Goal: Task Accomplishment & Management: Use online tool/utility

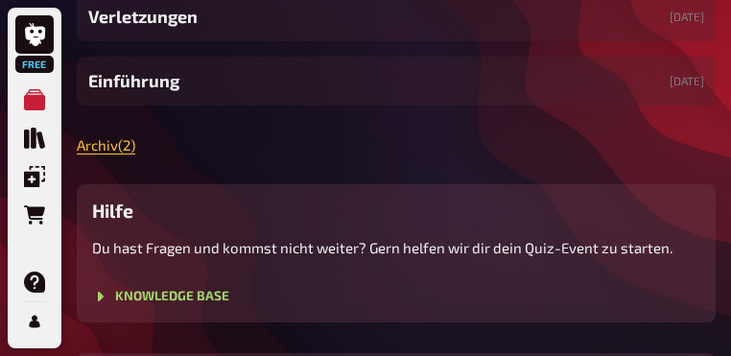
scroll to position [537, 0]
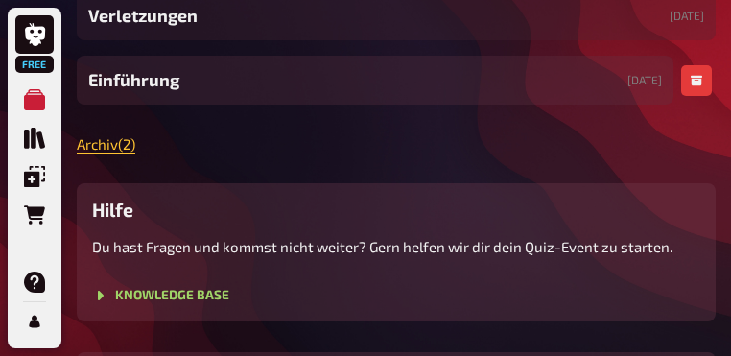
click at [219, 105] on div "Einführung [DATE]" at bounding box center [375, 80] width 597 height 49
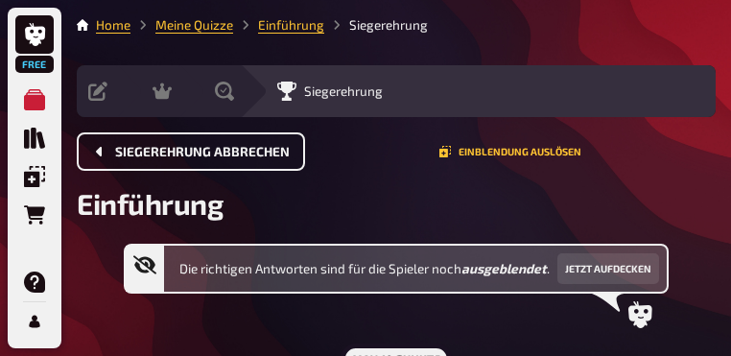
click at [237, 152] on span "Siegerehrung abbrechen" at bounding box center [202, 152] width 175 height 13
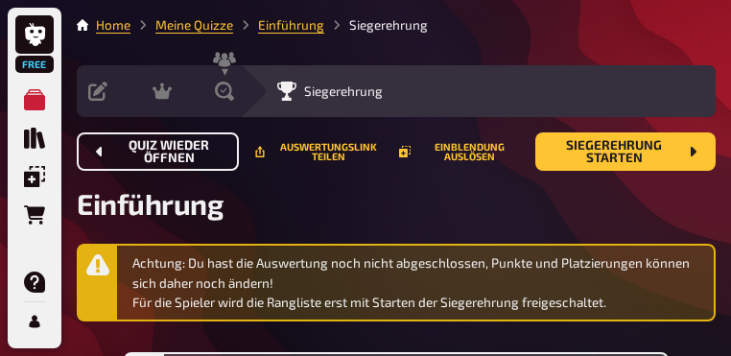
drag, startPoint x: 237, startPoint y: 152, endPoint x: 207, endPoint y: 151, distance: 29.8
click at [207, 151] on button "Quiz wieder öffnen" at bounding box center [158, 151] width 162 height 38
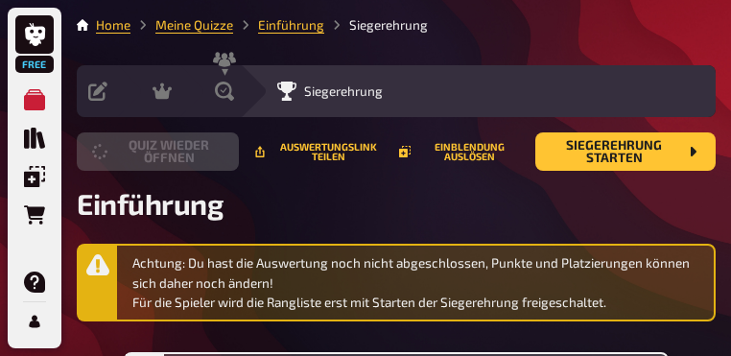
click at [207, 151] on button "Quiz wieder öffnen" at bounding box center [158, 151] width 162 height 38
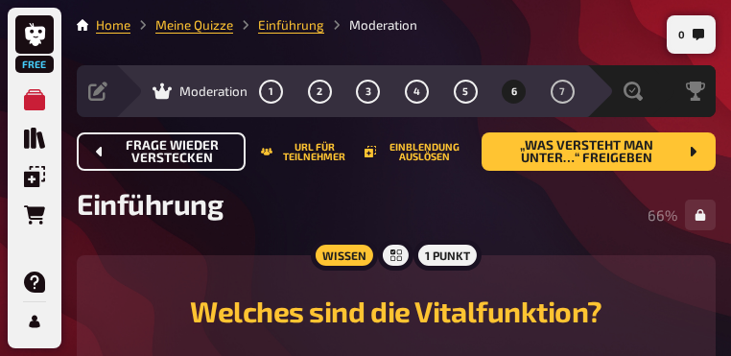
click at [207, 151] on span "Frage wieder verstecken" at bounding box center [172, 152] width 115 height 26
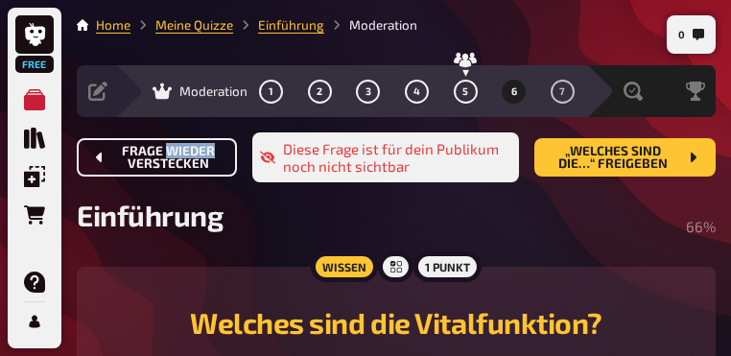
click at [207, 151] on div "Frage wieder verstecken Diese Frage ist für dein Publikum noch nicht sichtbar „…" at bounding box center [396, 157] width 639 height 50
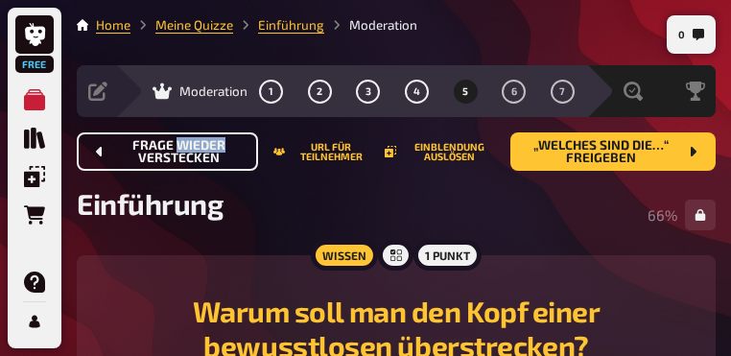
click at [207, 151] on span "Frage wieder verstecken" at bounding box center [179, 152] width 128 height 26
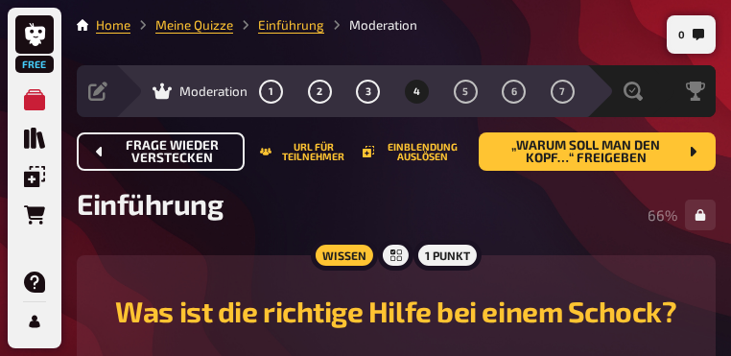
click at [207, 151] on span "Frage wieder verstecken" at bounding box center [172, 152] width 114 height 26
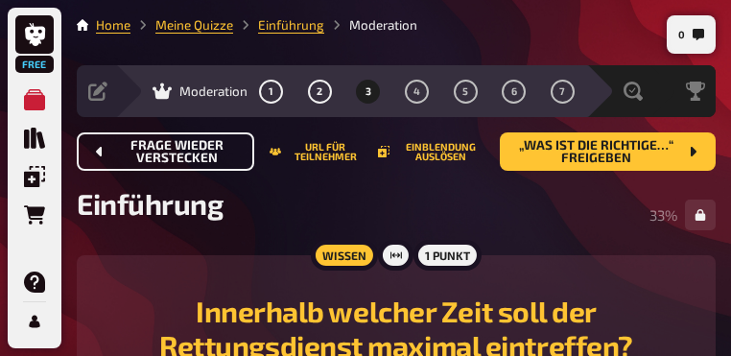
click at [207, 151] on span "Frage wieder verstecken" at bounding box center [177, 152] width 124 height 26
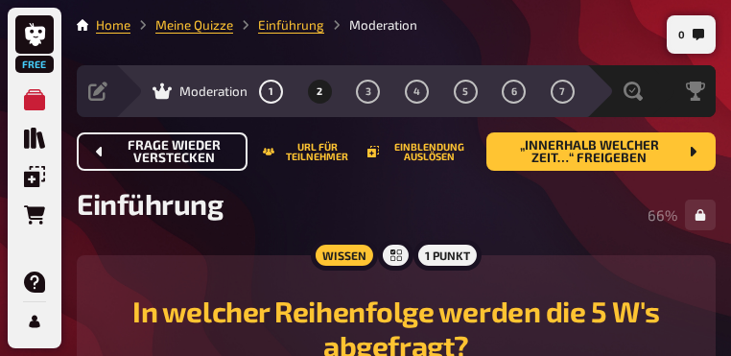
click at [207, 151] on span "Frage wieder verstecken" at bounding box center [173, 152] width 117 height 26
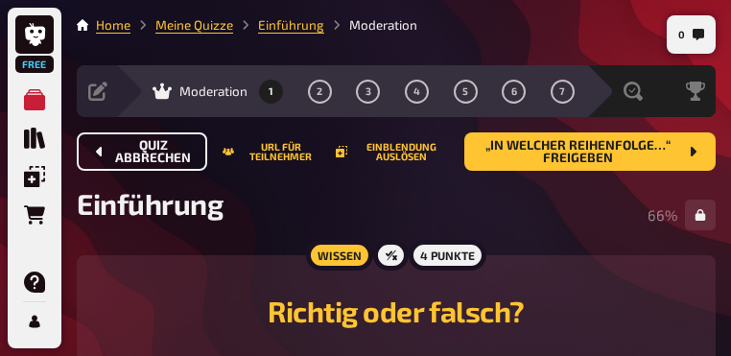
click at [190, 156] on span "Quiz abbrechen" at bounding box center [153, 152] width 77 height 26
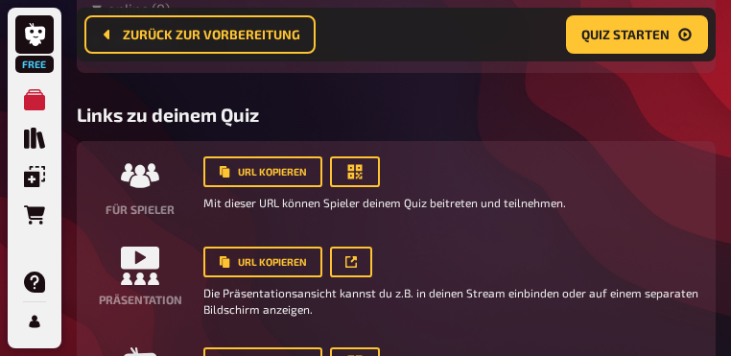
scroll to position [745, 0]
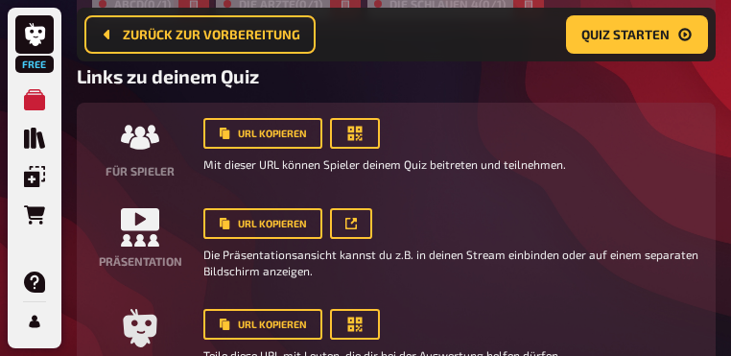
click at [200, 10] on icon "button" at bounding box center [194, 4] width 12 height 12
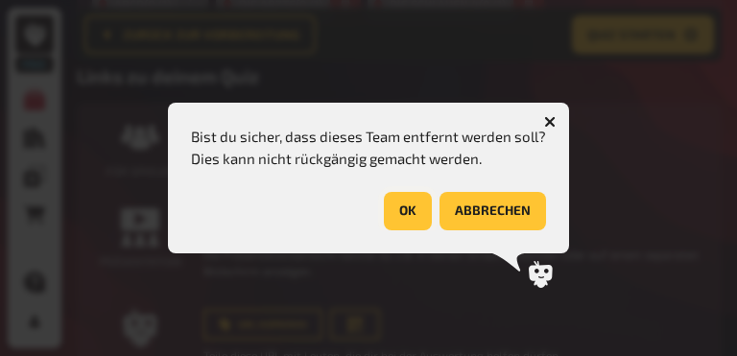
click at [407, 201] on button "OK" at bounding box center [408, 211] width 48 height 38
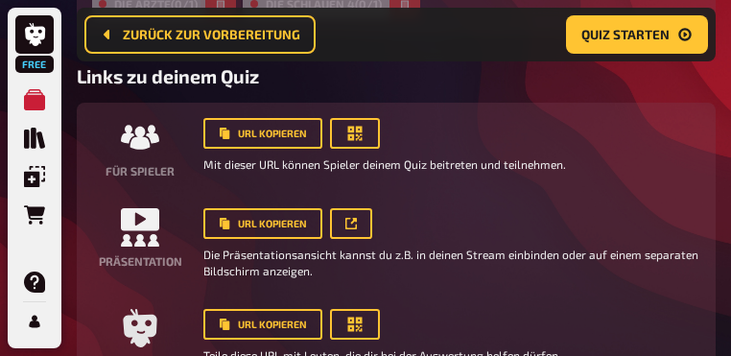
click at [231, 19] on button "button" at bounding box center [220, 3] width 31 height 31
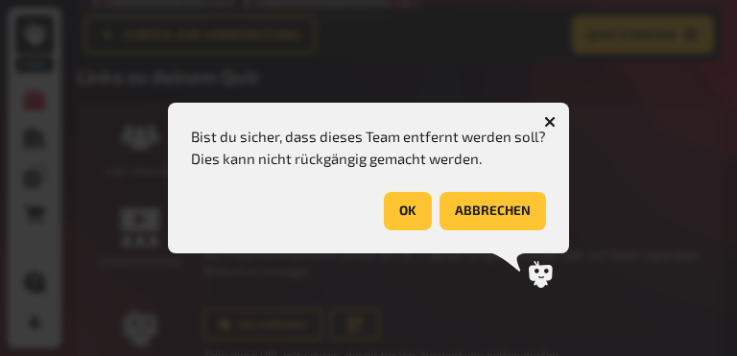
click at [408, 202] on button "OK" at bounding box center [408, 211] width 48 height 38
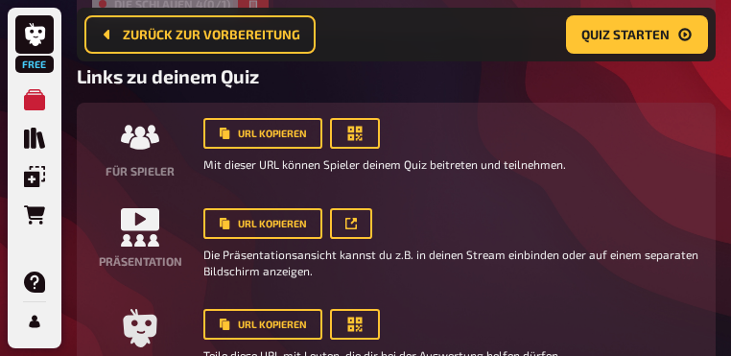
click at [263, 19] on button "button" at bounding box center [253, 3] width 31 height 31
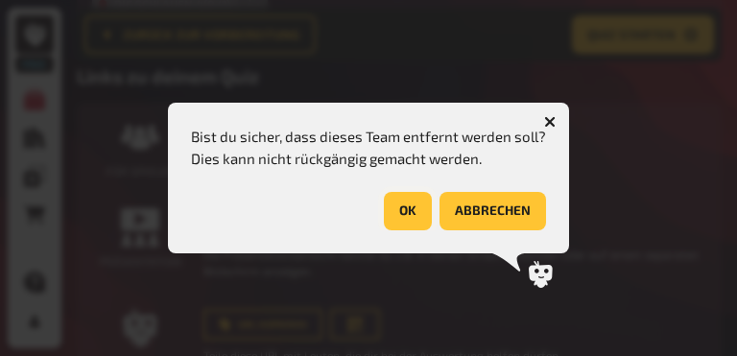
click at [402, 206] on button "OK" at bounding box center [408, 211] width 48 height 38
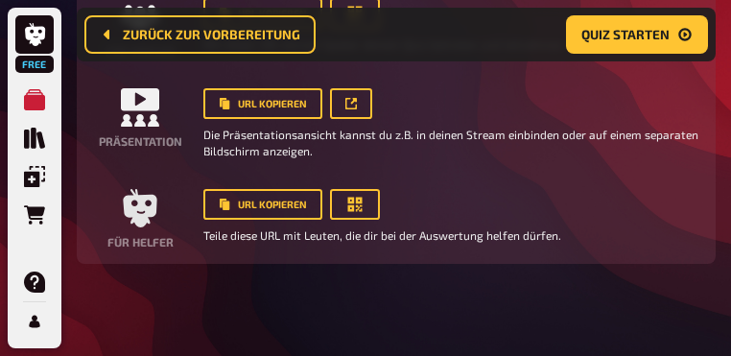
scroll to position [783, 0]
click at [364, 23] on icon "button" at bounding box center [354, 13] width 19 height 19
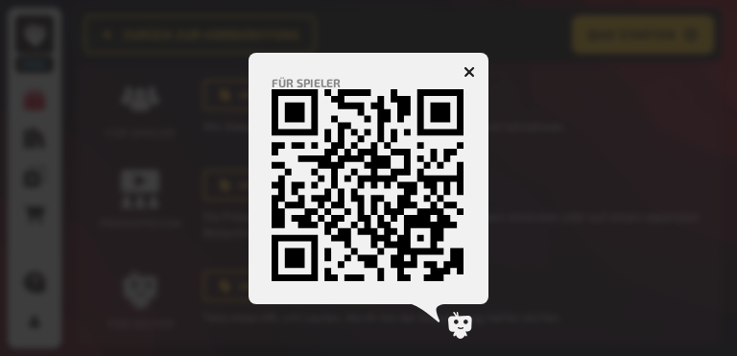
click at [470, 66] on icon "button" at bounding box center [469, 72] width 12 height 12
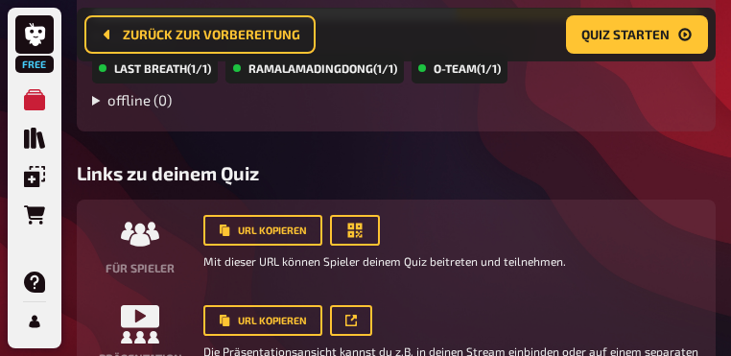
scroll to position [591, 0]
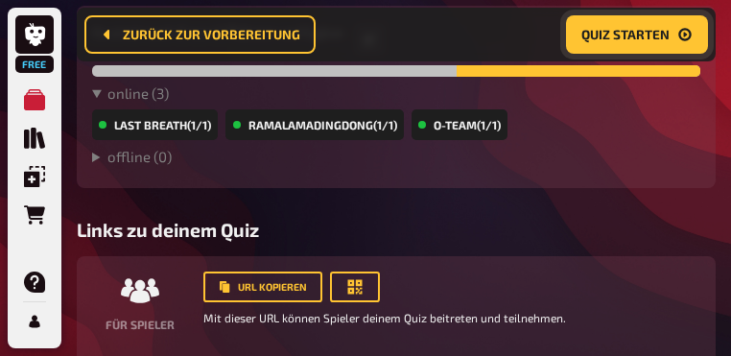
click at [639, 50] on button "Quiz starten" at bounding box center [637, 34] width 142 height 38
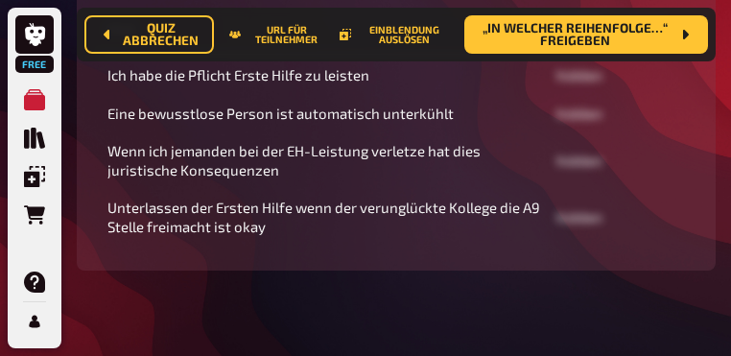
scroll to position [614, 0]
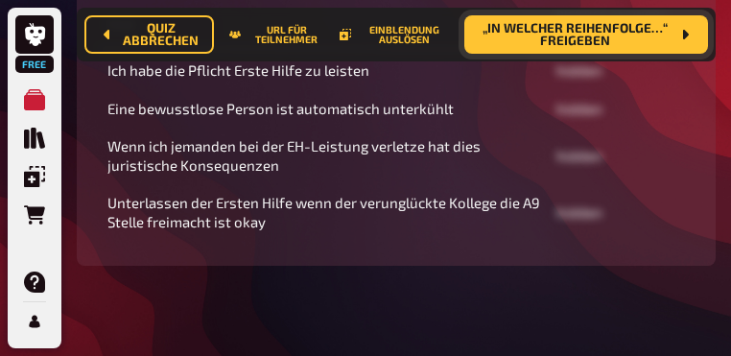
click at [676, 45] on button "„In welcher Reihenfolge…“ freigeben" at bounding box center [586, 34] width 244 height 38
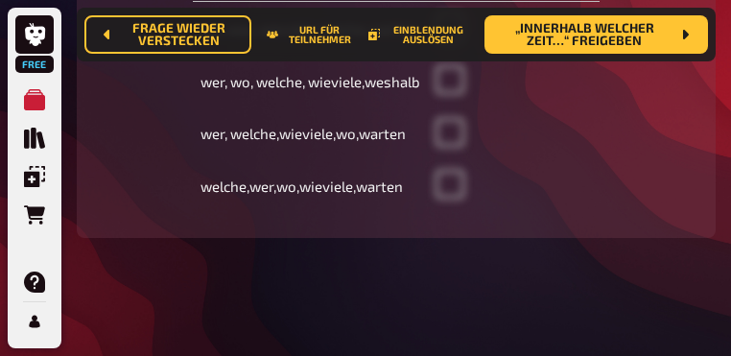
scroll to position [691, 0]
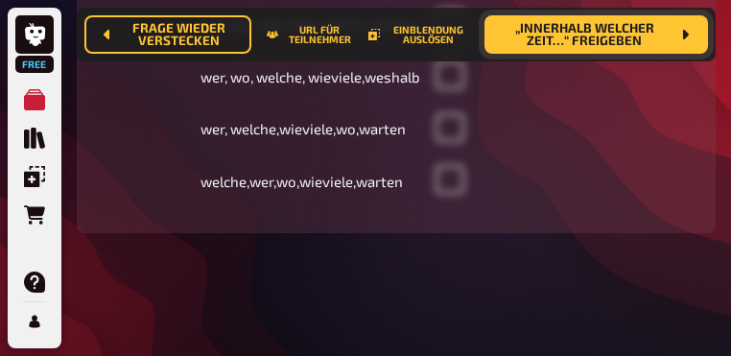
click at [645, 42] on span "„Innerhalb welcher Zeit…“ freigeben" at bounding box center [585, 35] width 170 height 26
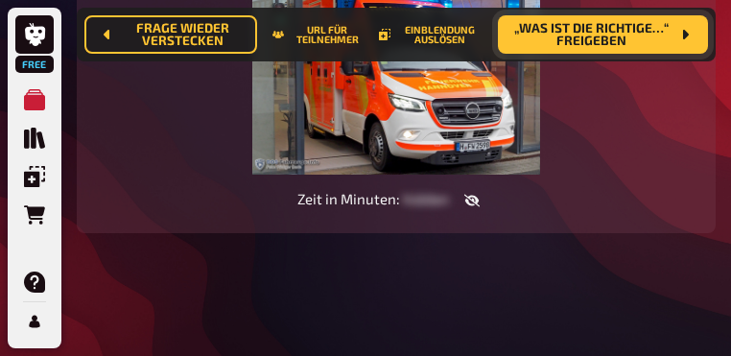
scroll to position [499, 0]
click at [620, 41] on span "„Was ist die richtige…“ freigeben" at bounding box center [591, 35] width 156 height 26
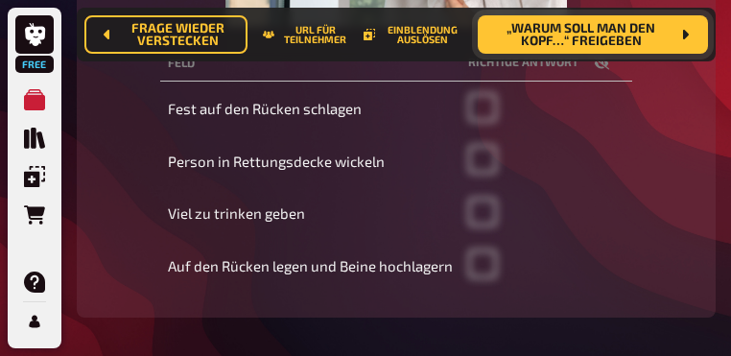
scroll to position [576, 0]
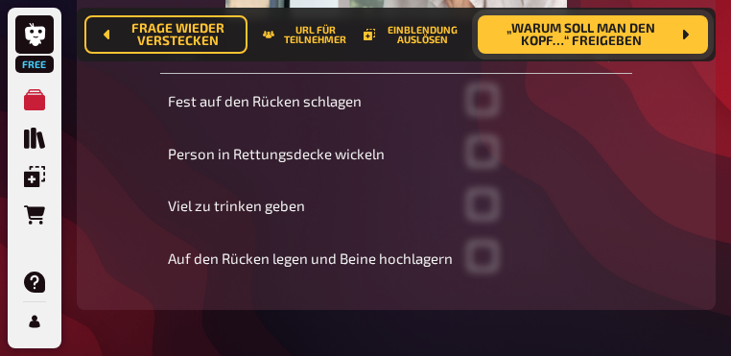
click at [641, 45] on span "„Warum soll man den Kopf…“ freigeben" at bounding box center [581, 35] width 177 height 26
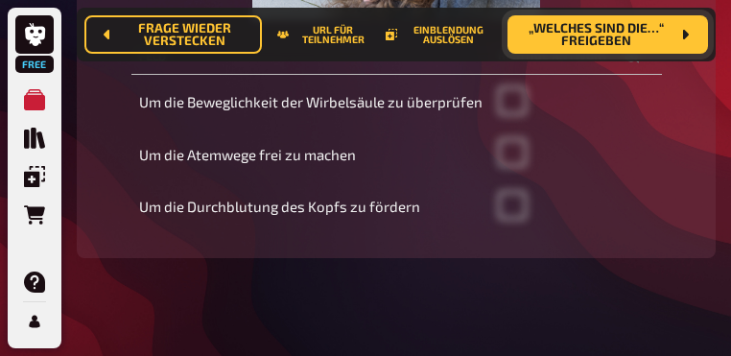
scroll to position [652, 0]
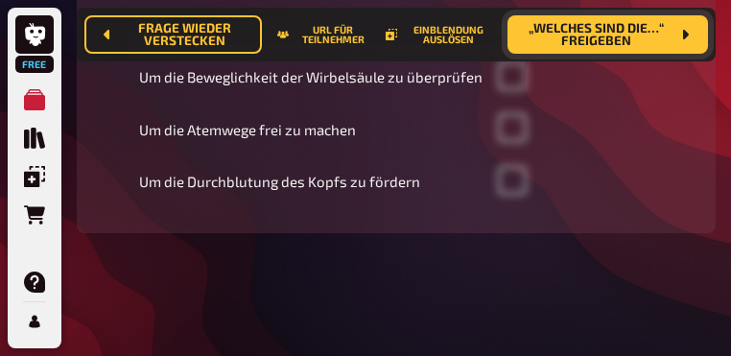
click at [660, 40] on span "„Welches sind die…“ freigeben" at bounding box center [596, 35] width 147 height 26
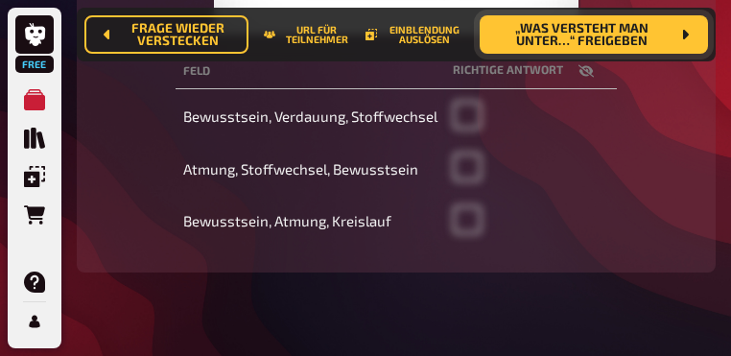
scroll to position [576, 0]
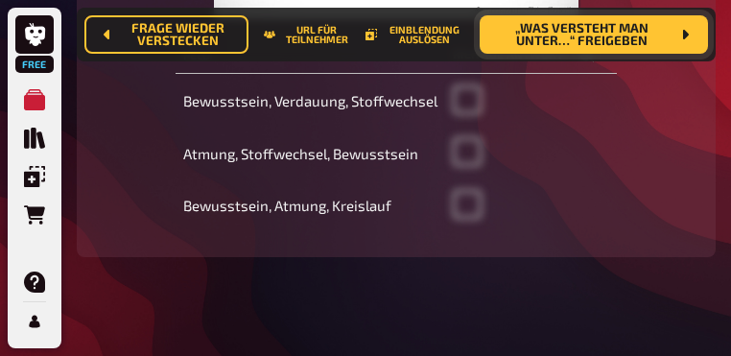
click at [665, 44] on span "„Was versteht man unter…“ freigeben" at bounding box center [582, 35] width 175 height 26
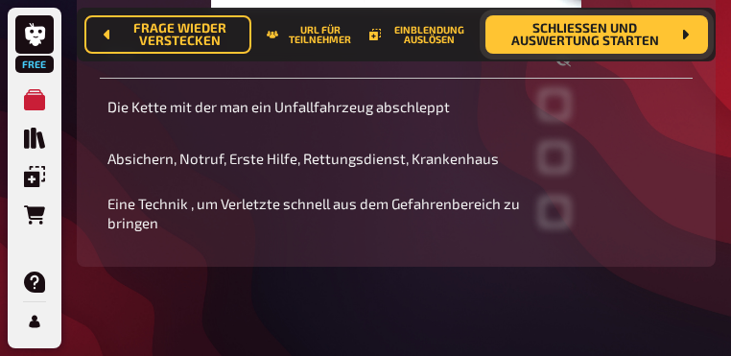
scroll to position [652, 0]
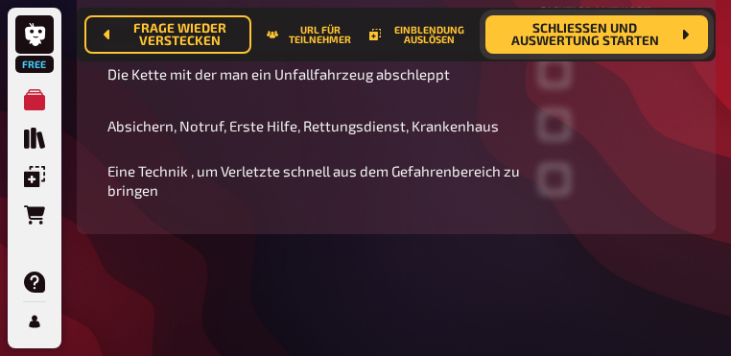
click at [655, 29] on span "Schließen und Auswertung starten" at bounding box center [585, 35] width 169 height 26
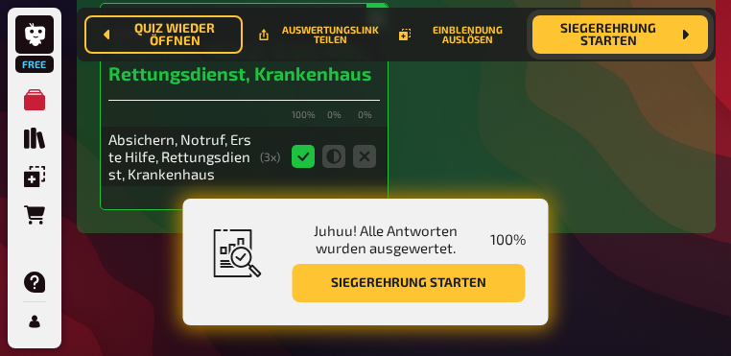
scroll to position [4868, 0]
click at [605, 33] on span "Siegerehrung starten" at bounding box center [609, 35] width 122 height 26
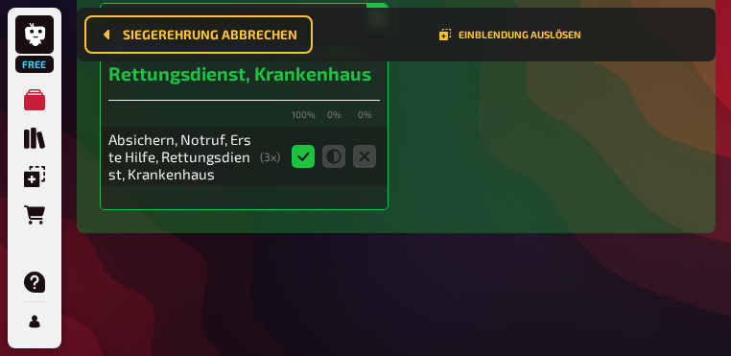
scroll to position [364, 0]
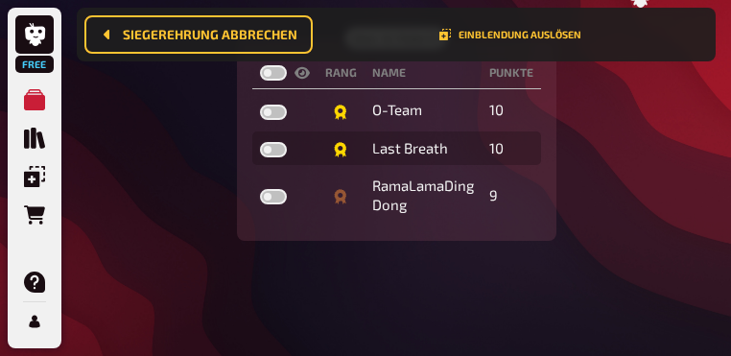
click at [272, 76] on label at bounding box center [273, 72] width 27 height 15
click at [260, 65] on input "checkbox" at bounding box center [259, 64] width 1 height 1
checkbox input "true"
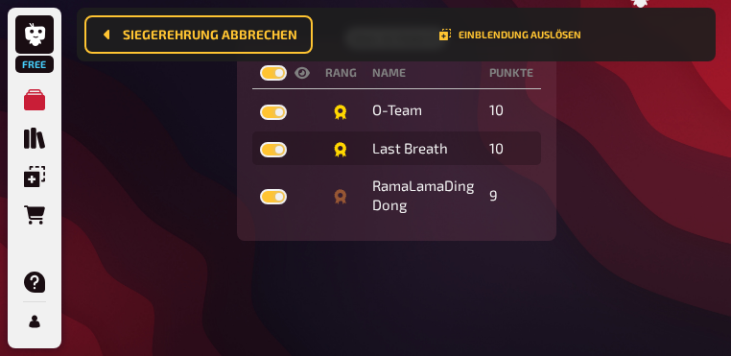
checkbox input "true"
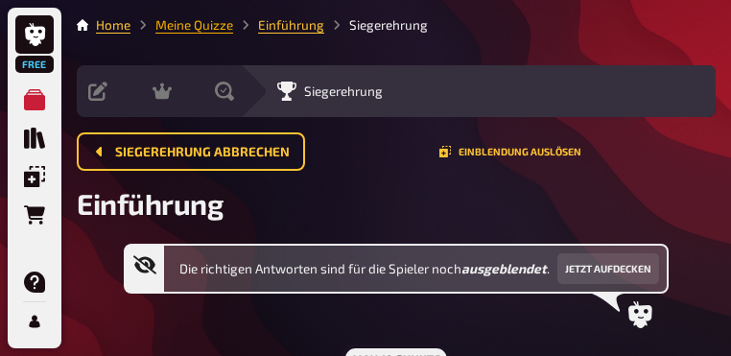
click at [202, 32] on link "Meine Quizze" at bounding box center [194, 24] width 78 height 15
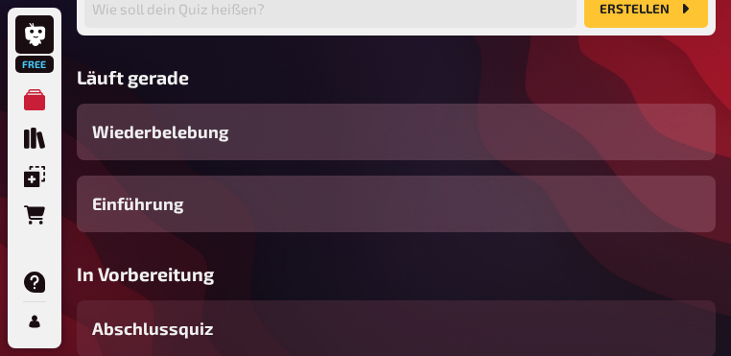
scroll to position [154, 0]
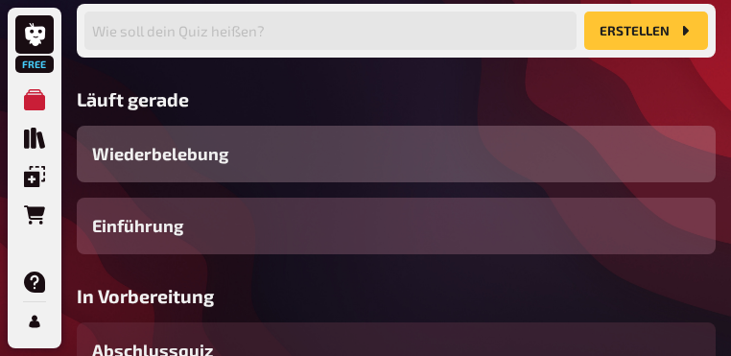
click at [230, 182] on div "Wiederbelebung" at bounding box center [396, 154] width 639 height 57
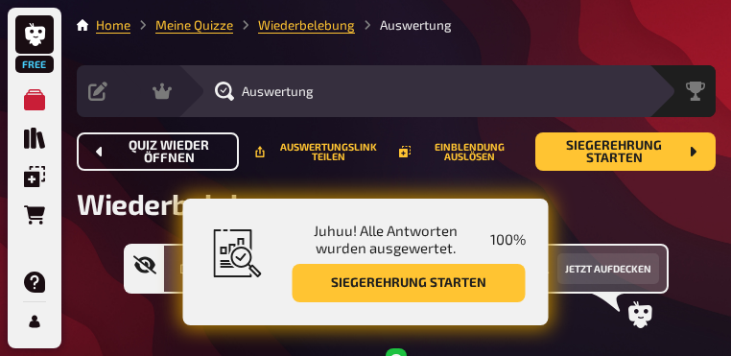
click at [199, 141] on span "Quiz wieder öffnen" at bounding box center [169, 152] width 108 height 26
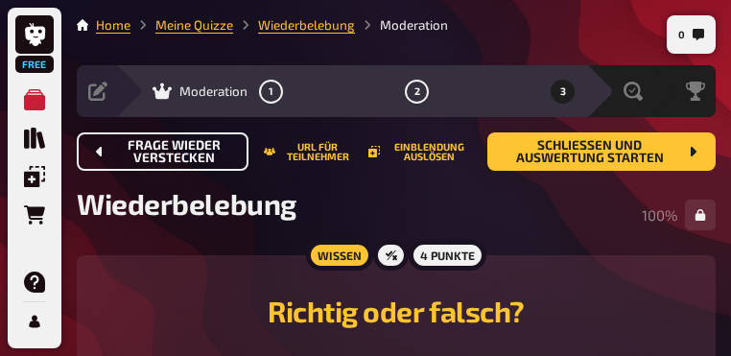
click at [199, 141] on span "Frage wieder verstecken" at bounding box center [174, 152] width 118 height 26
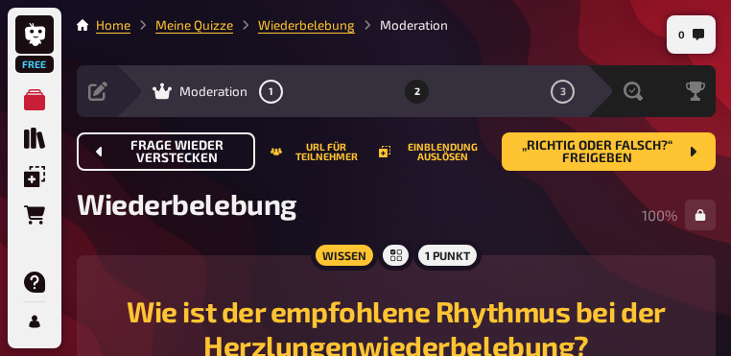
click at [199, 141] on span "Frage wieder verstecken" at bounding box center [177, 152] width 125 height 26
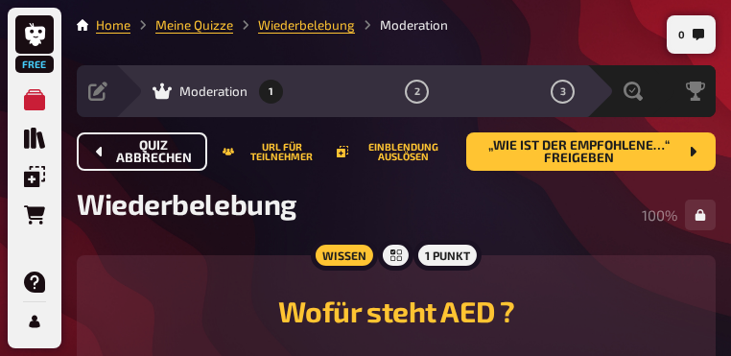
click at [199, 141] on button "Quiz abbrechen" at bounding box center [142, 151] width 130 height 38
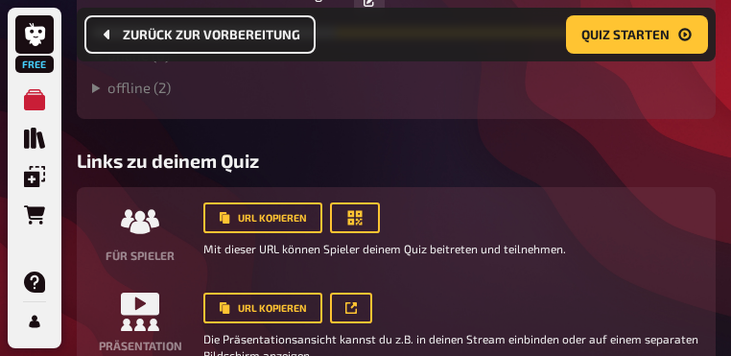
scroll to position [668, 0]
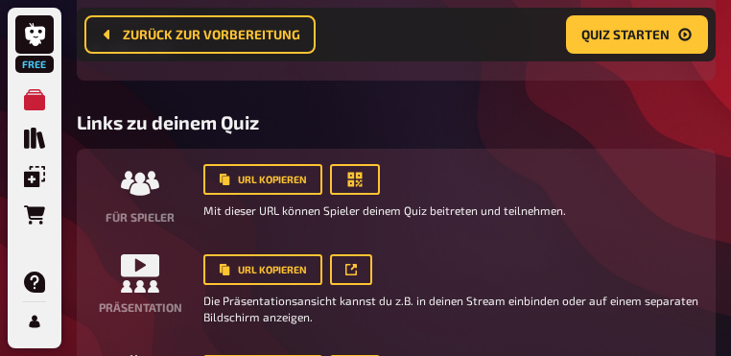
click at [160, 58] on summary "offline ( 2 )" at bounding box center [396, 48] width 608 height 17
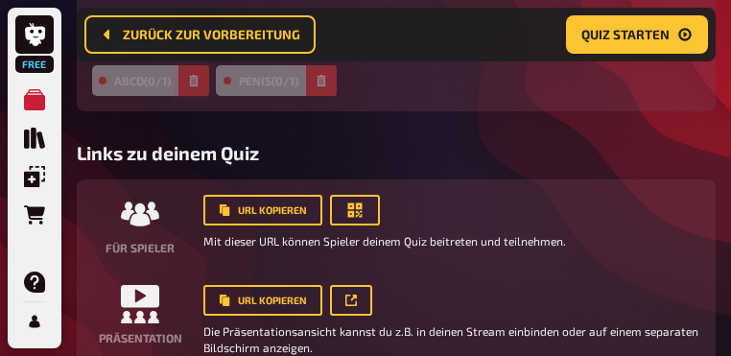
click at [198, 86] on icon "button" at bounding box center [194, 81] width 12 height 12
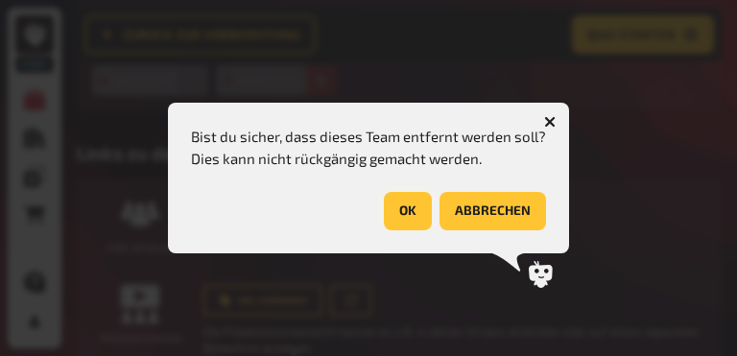
click at [403, 213] on button "OK" at bounding box center [408, 211] width 48 height 38
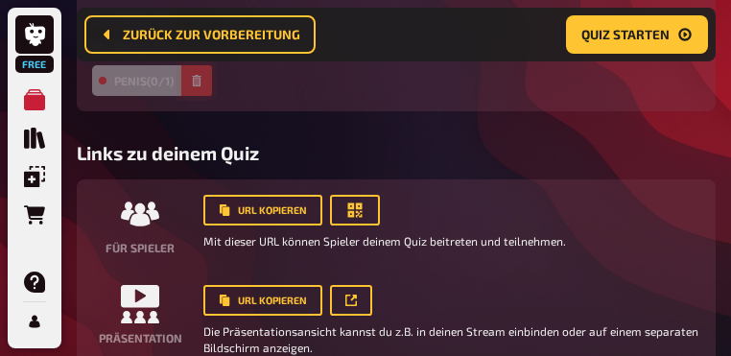
click at [198, 86] on icon "button" at bounding box center [197, 81] width 12 height 12
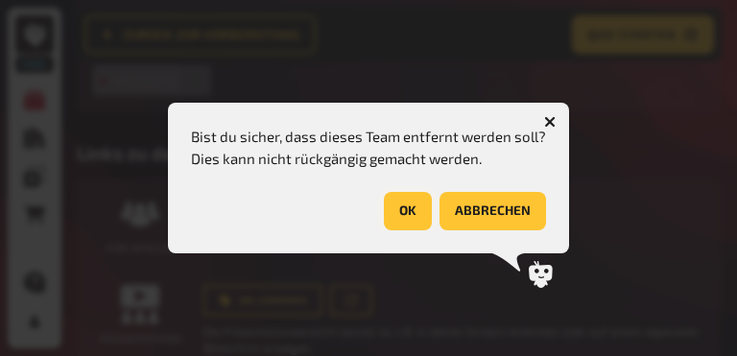
click at [398, 215] on button "OK" at bounding box center [408, 211] width 48 height 38
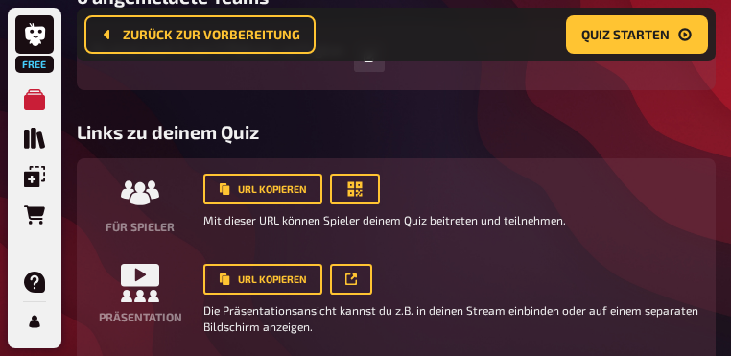
scroll to position [706, 0]
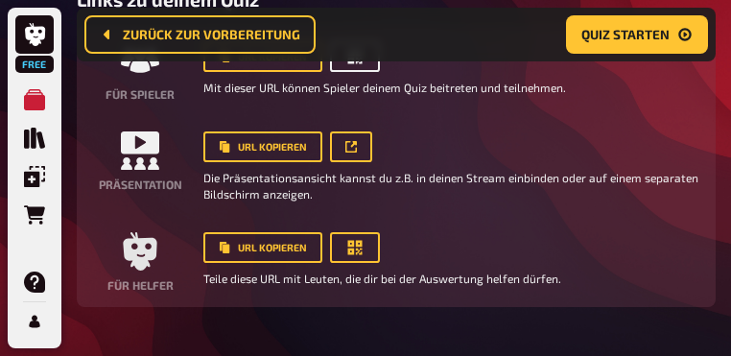
click at [369, 72] on button "button" at bounding box center [355, 56] width 50 height 31
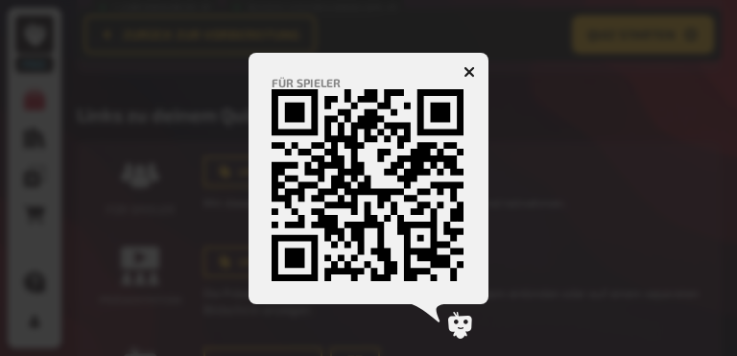
click at [470, 66] on icon "button" at bounding box center [470, 71] width 18 height 18
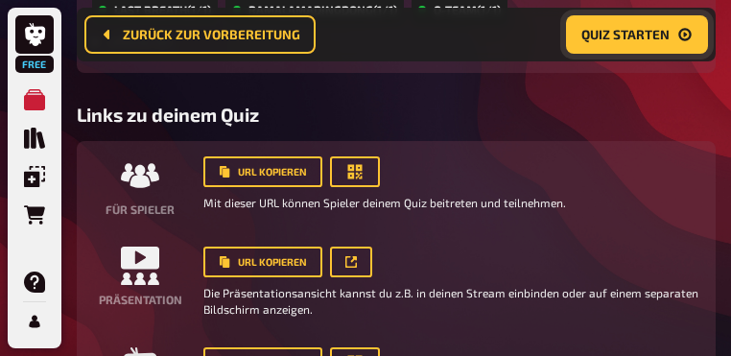
click at [639, 38] on span "Quiz starten" at bounding box center [625, 34] width 88 height 13
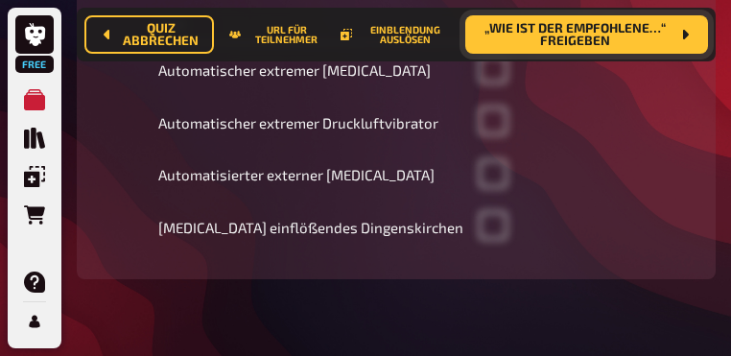
scroll to position [599, 0]
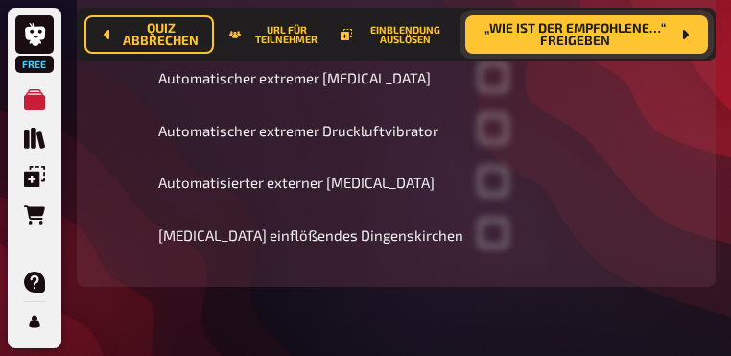
click at [631, 45] on span "„Wie ist der empfohlene…“ freigeben" at bounding box center [575, 35] width 189 height 26
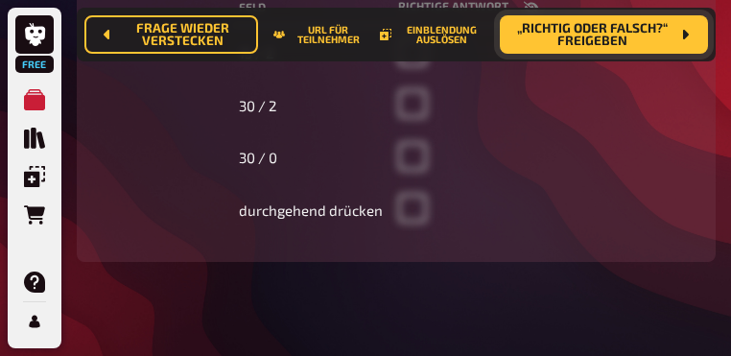
scroll to position [675, 0]
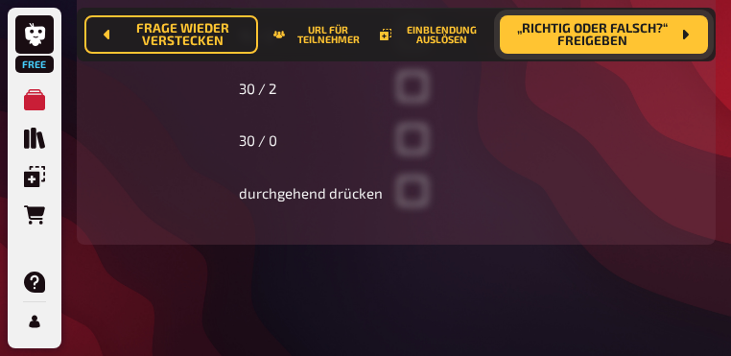
click at [650, 34] on span "„Richtig oder falsch?“ freigeben" at bounding box center [592, 35] width 154 height 26
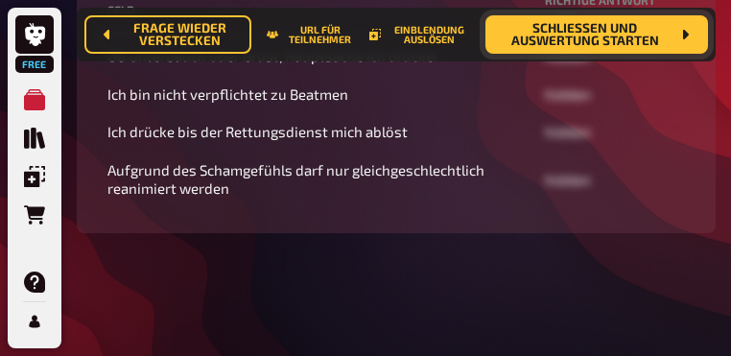
scroll to position [637, 0]
click at [630, 38] on span "Schließen und Auswertung starten" at bounding box center [585, 35] width 169 height 26
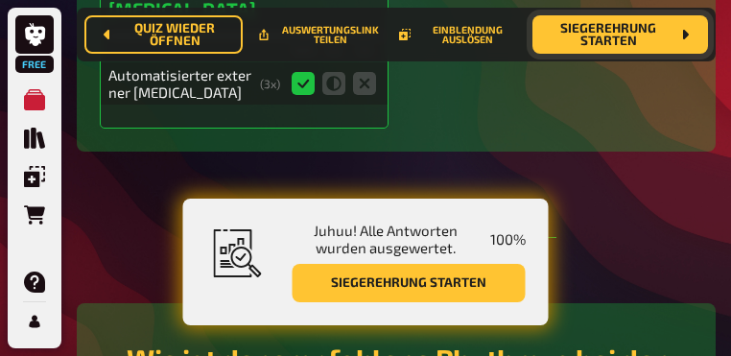
click at [614, 129] on div "Antwort Automatisierter externer [MEDICAL_DATA] 100 % 0 % 0 % Automatisierter e…" at bounding box center [396, 34] width 593 height 190
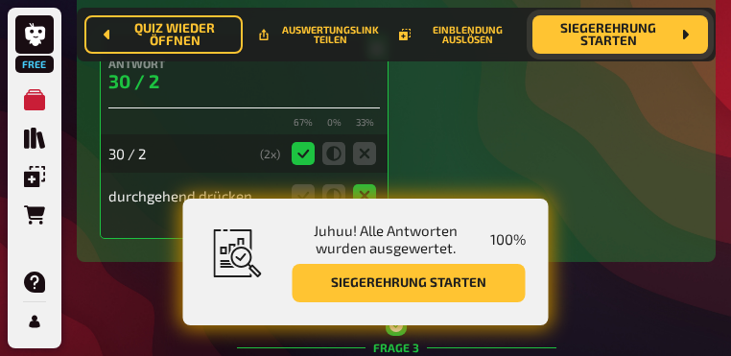
scroll to position [1052, 0]
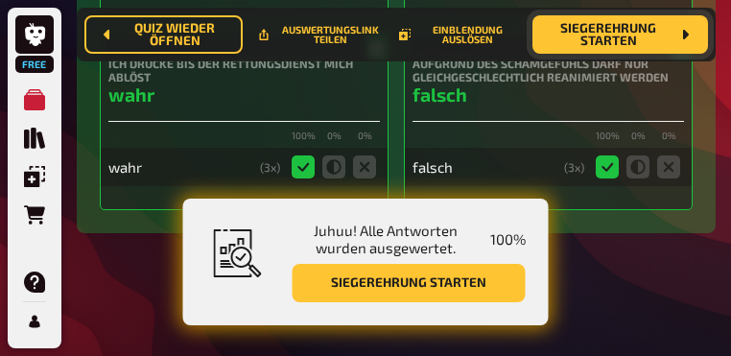
scroll to position [2049, 0]
click at [142, 83] on h4 "Ich drücke bis der Rettungsdienst mich ablöst" at bounding box center [244, 70] width 272 height 27
click at [266, 83] on h4 "Ich drücke bis der Rettungsdienst mich ablöst" at bounding box center [244, 70] width 272 height 27
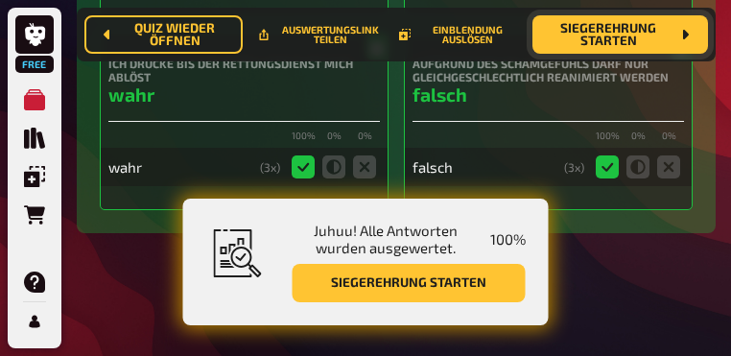
click at [589, 48] on span "Siegerehrung starten" at bounding box center [609, 35] width 122 height 26
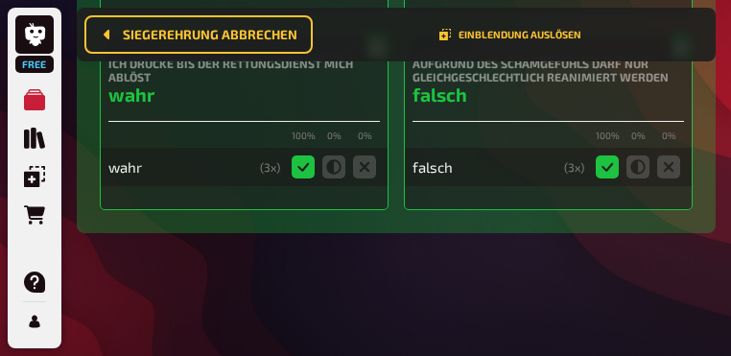
scroll to position [364, 0]
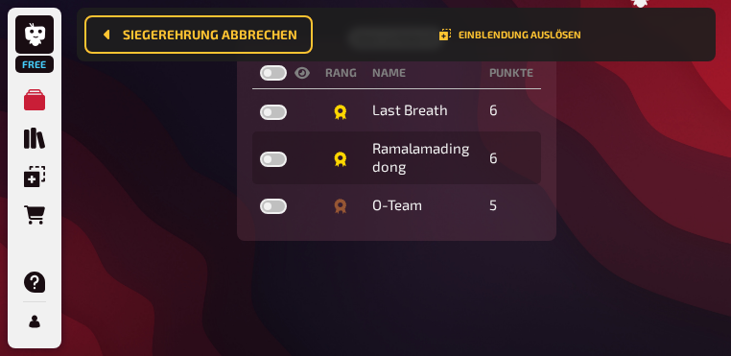
click at [279, 75] on label at bounding box center [273, 72] width 27 height 15
click at [260, 65] on input "checkbox" at bounding box center [259, 64] width 1 height 1
checkbox input "true"
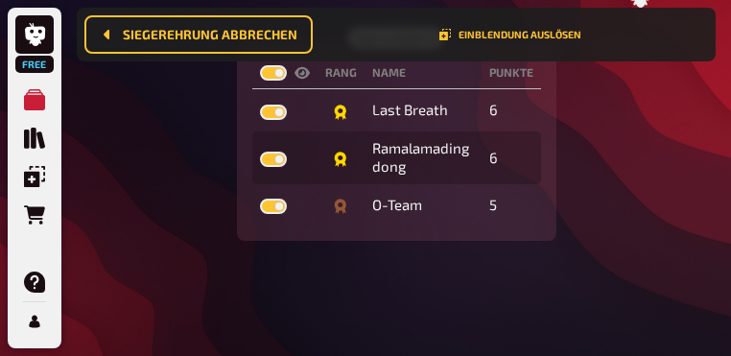
checkbox input "true"
